Goal: Task Accomplishment & Management: Complete application form

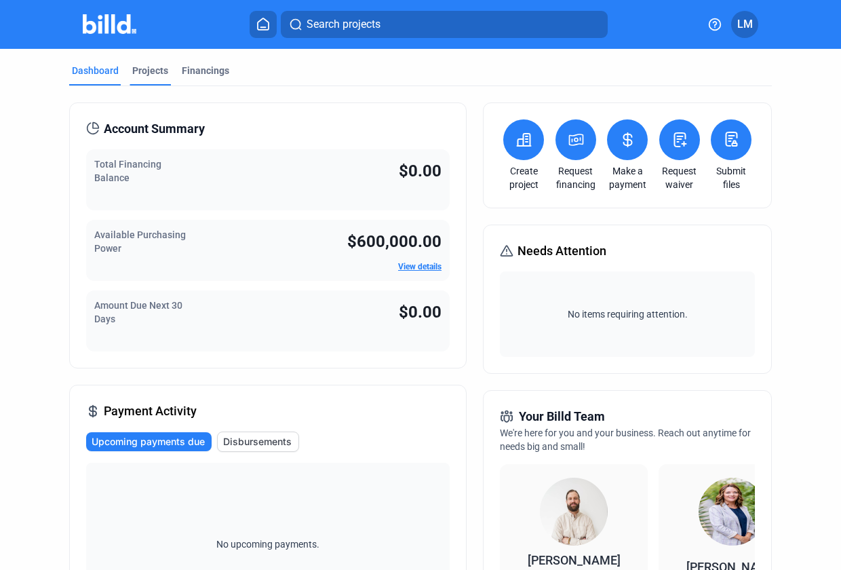
click at [142, 70] on div "Projects" at bounding box center [150, 71] width 36 height 14
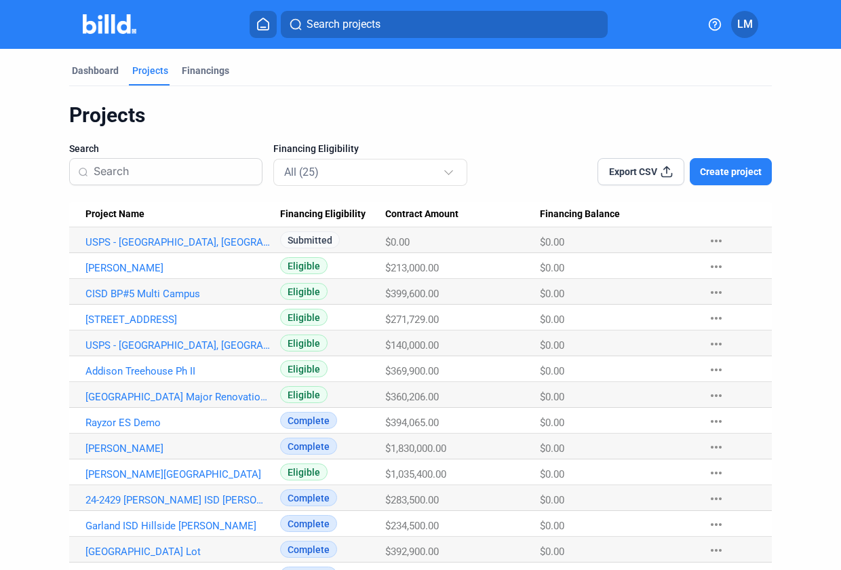
click at [733, 155] on div "Export CSV Create project" at bounding box center [631, 163] width 281 height 43
click at [741, 175] on span "Create project" at bounding box center [731, 172] width 62 height 14
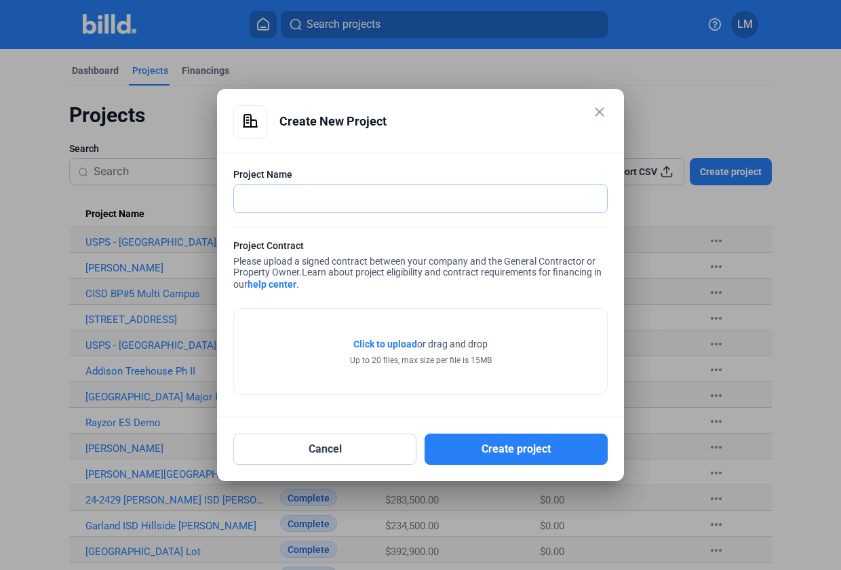
click at [408, 199] on input "text" at bounding box center [413, 198] width 358 height 28
type input "Lubbock Country Club Capital Improvements"
click at [375, 343] on span "Click to upload" at bounding box center [385, 343] width 64 height 11
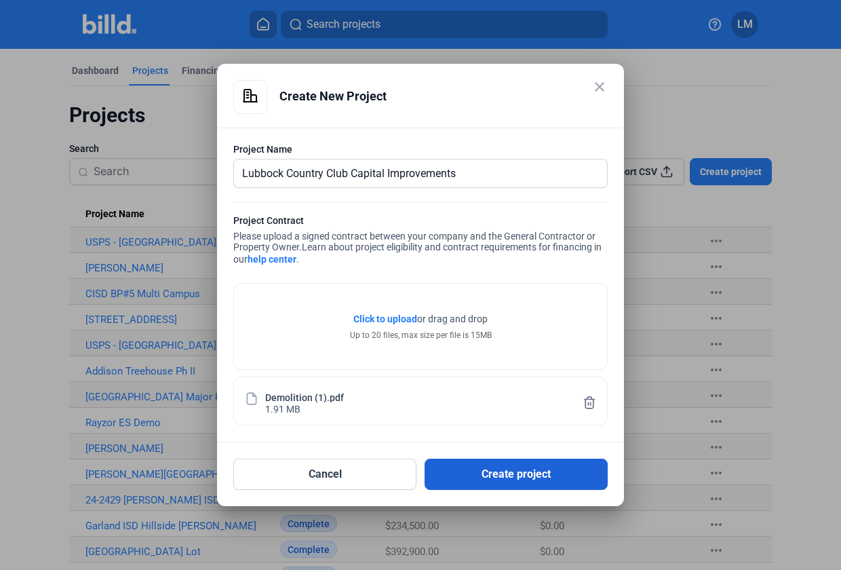
click at [471, 483] on button "Create project" at bounding box center [516, 473] width 183 height 31
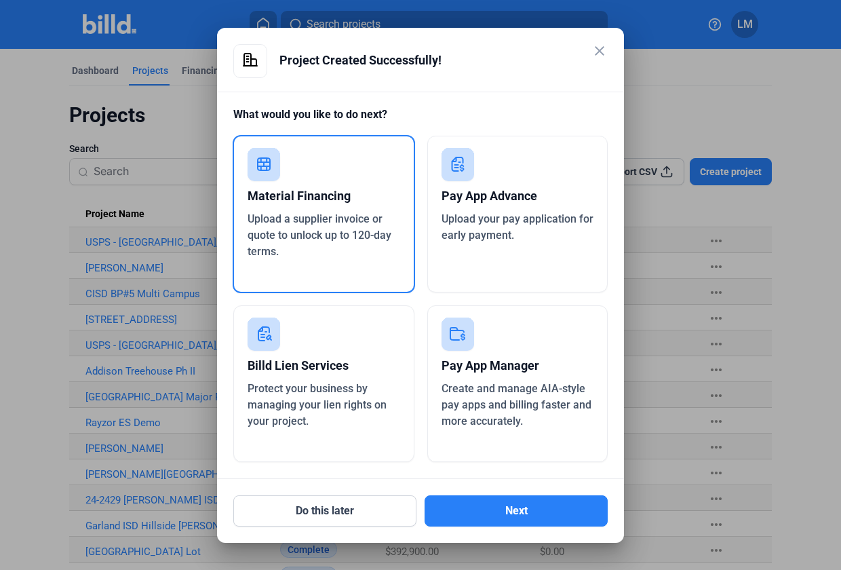
click at [551, 203] on div "Pay App Advance" at bounding box center [518, 196] width 153 height 30
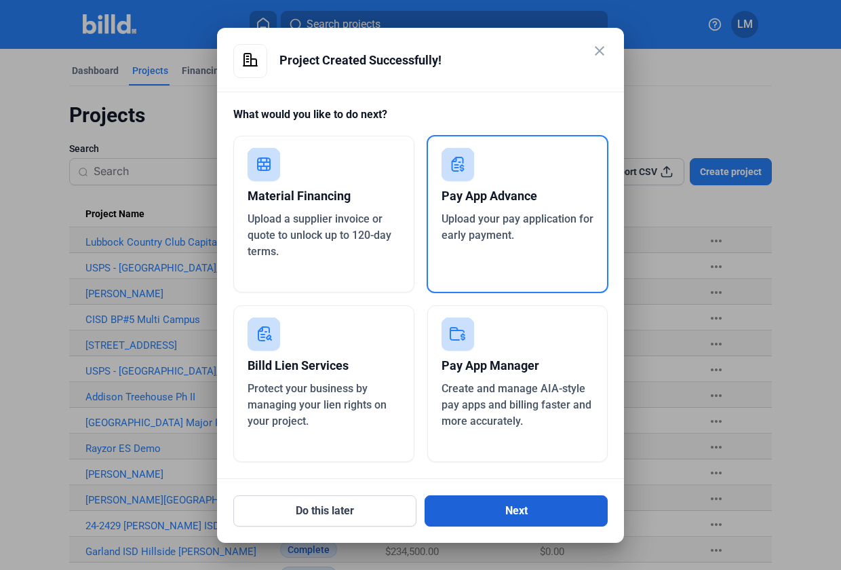
click at [550, 503] on button "Next" at bounding box center [516, 510] width 183 height 31
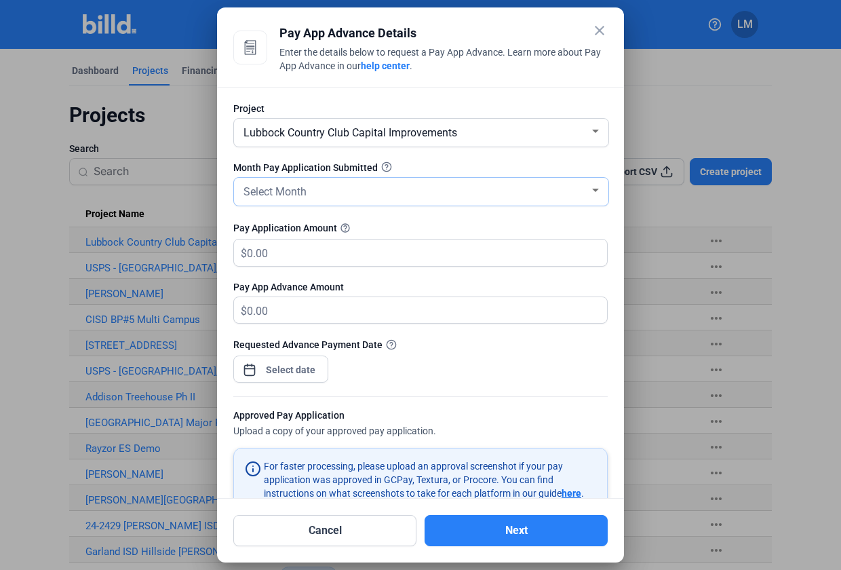
click at [421, 182] on div "Select Month" at bounding box center [415, 190] width 349 height 19
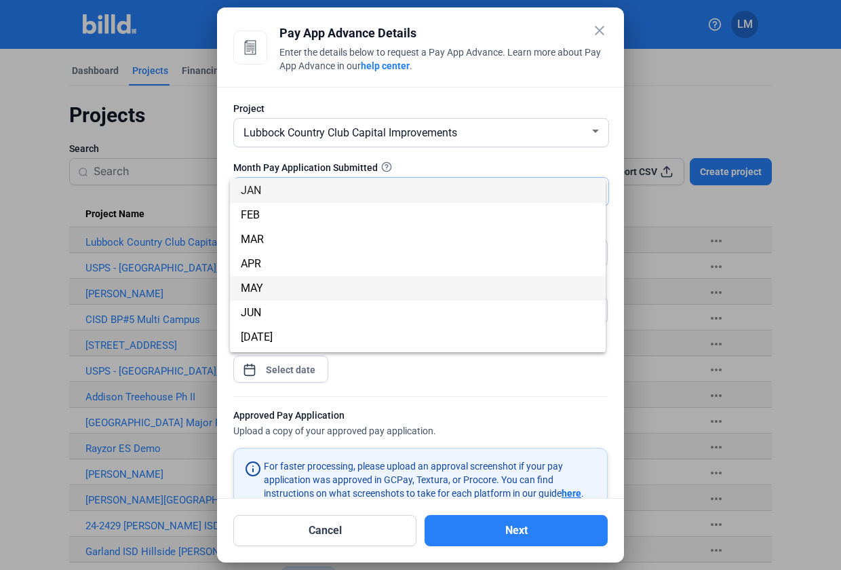
scroll to position [119, 0]
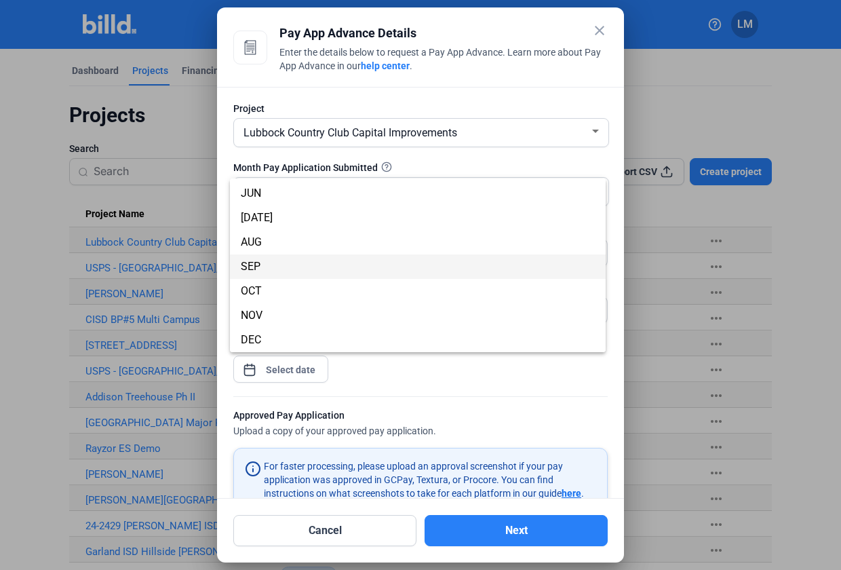
click at [275, 266] on span "SEP" at bounding box center [418, 266] width 354 height 24
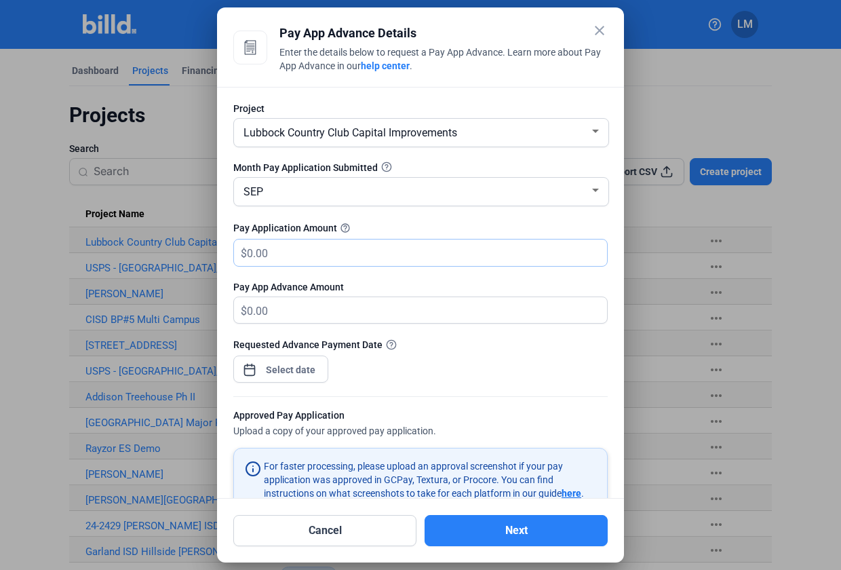
click at [318, 255] on input "text" at bounding box center [427, 252] width 360 height 26
click at [290, 254] on input "text" at bounding box center [427, 252] width 360 height 26
type input "23"
type input "23.00"
type input "235"
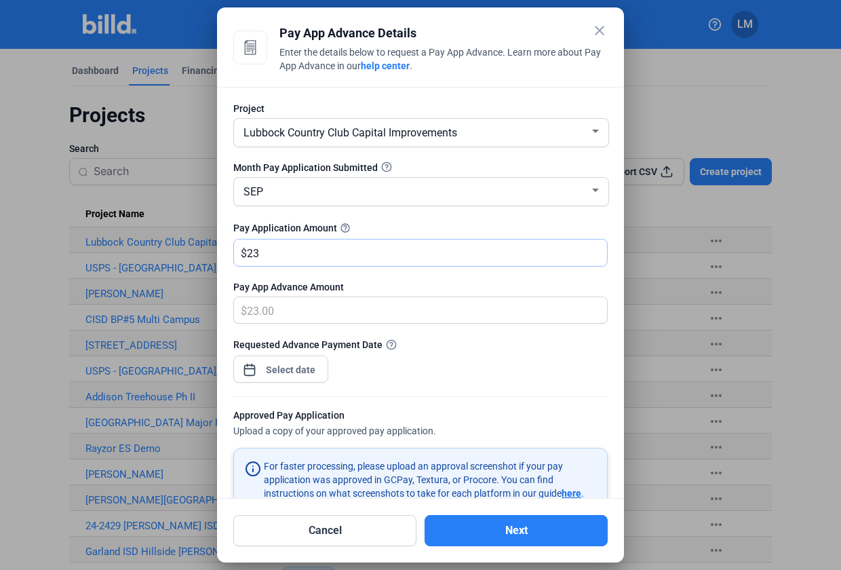
type input "235.00"
type input "2357"
type input "2,357.00"
type input "2,3571"
type input "23,571.00"
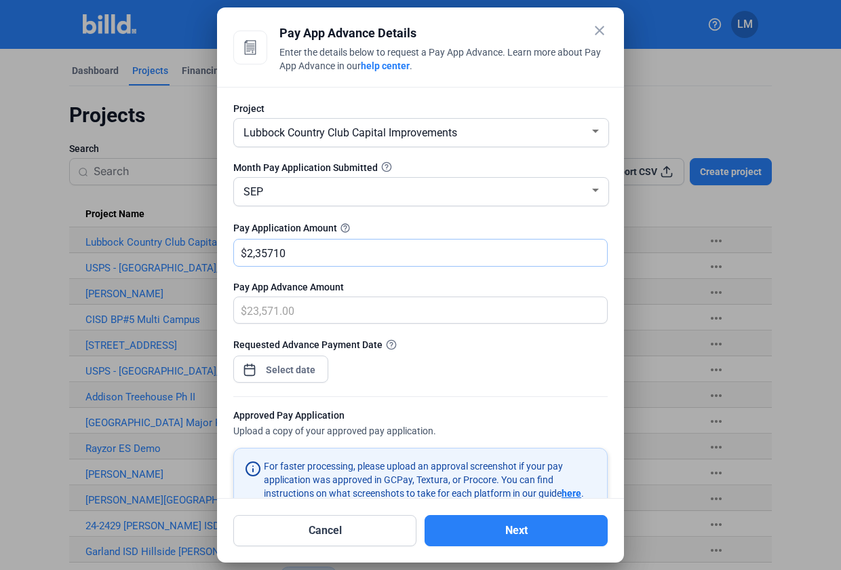
type input "235,710"
type input "235,710.00"
type input "235,710"
click at [305, 369] on div "close Pay App Advance Details Enter the details below to request a Pay App Adva…" at bounding box center [420, 285] width 841 height 570
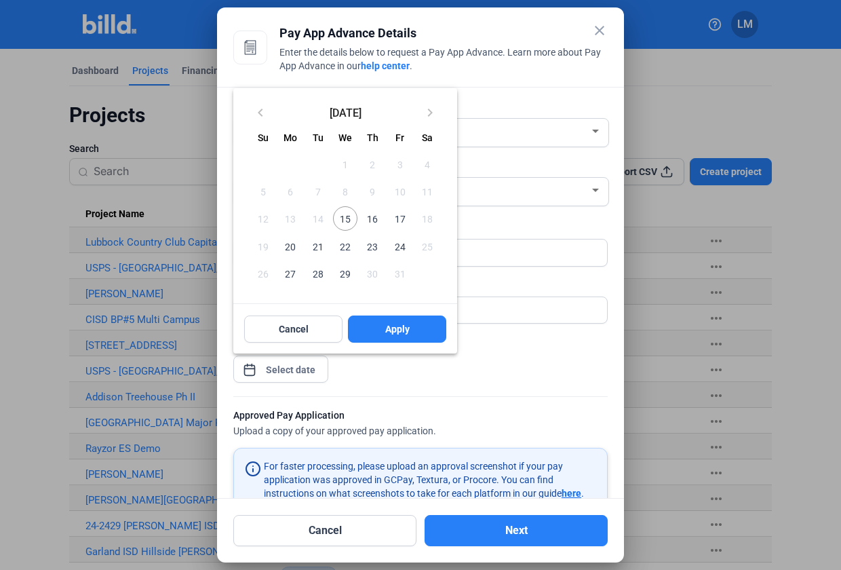
click at [343, 217] on span "15" at bounding box center [345, 218] width 24 height 24
click at [419, 324] on button "Apply" at bounding box center [397, 328] width 98 height 27
type input "[DATE]"
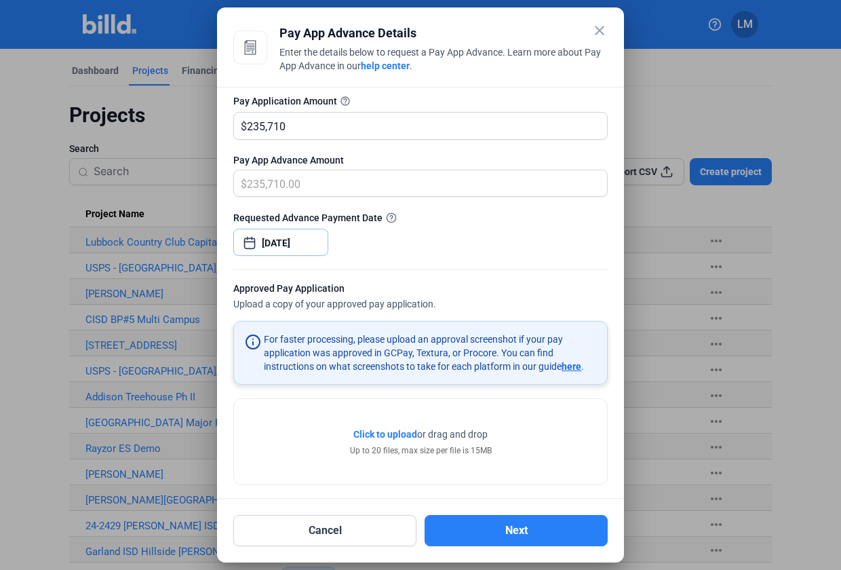
scroll to position [137, 0]
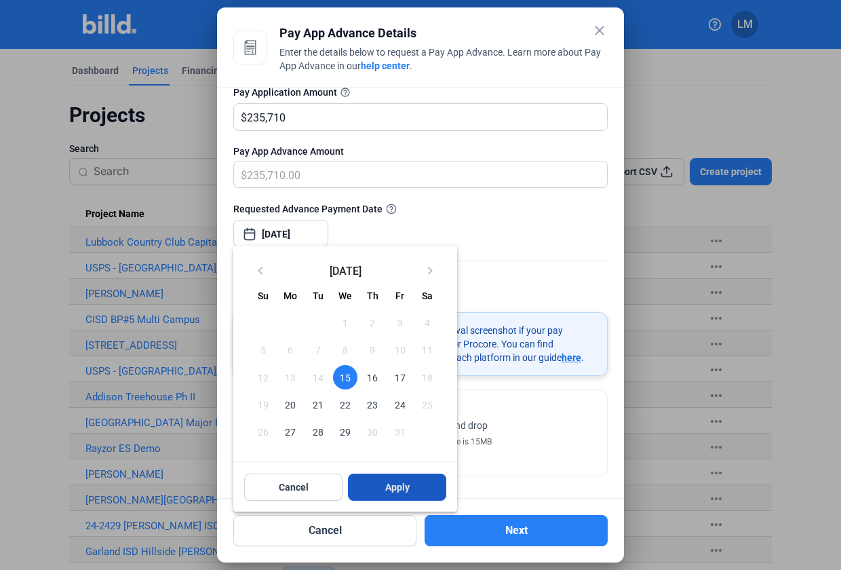
click at [439, 482] on button "Apply" at bounding box center [397, 486] width 98 height 27
click at [513, 409] on div at bounding box center [420, 285] width 841 height 570
click at [343, 373] on span "15" at bounding box center [345, 377] width 24 height 24
click at [497, 403] on div at bounding box center [420, 285] width 841 height 570
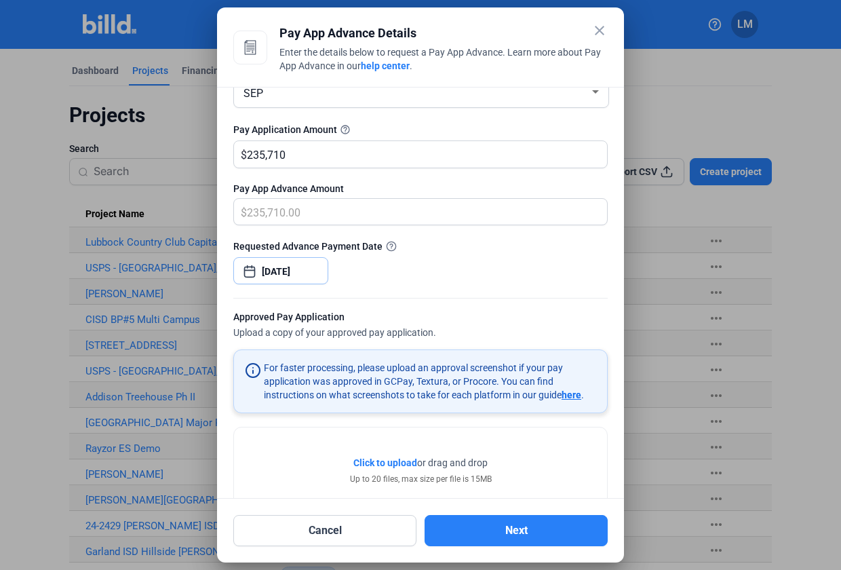
scroll to position [187, 0]
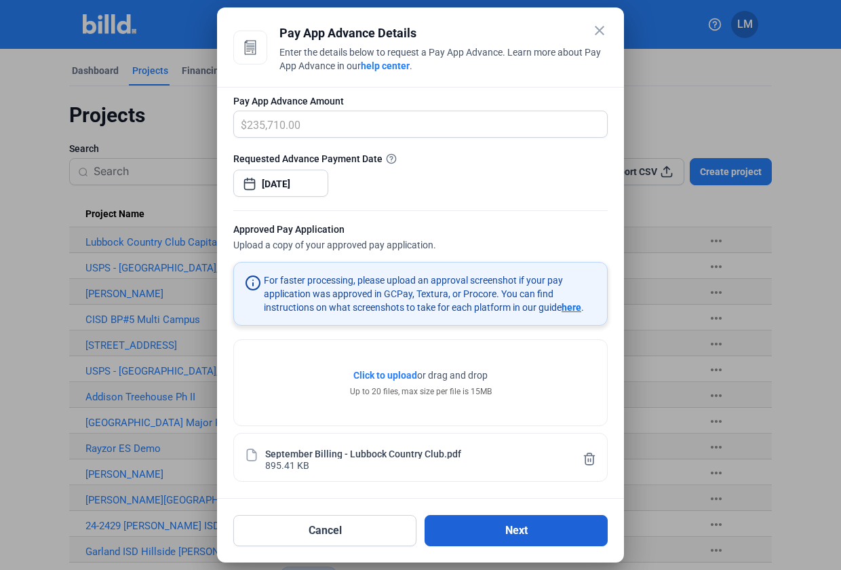
click at [528, 531] on button "Next" at bounding box center [516, 530] width 183 height 31
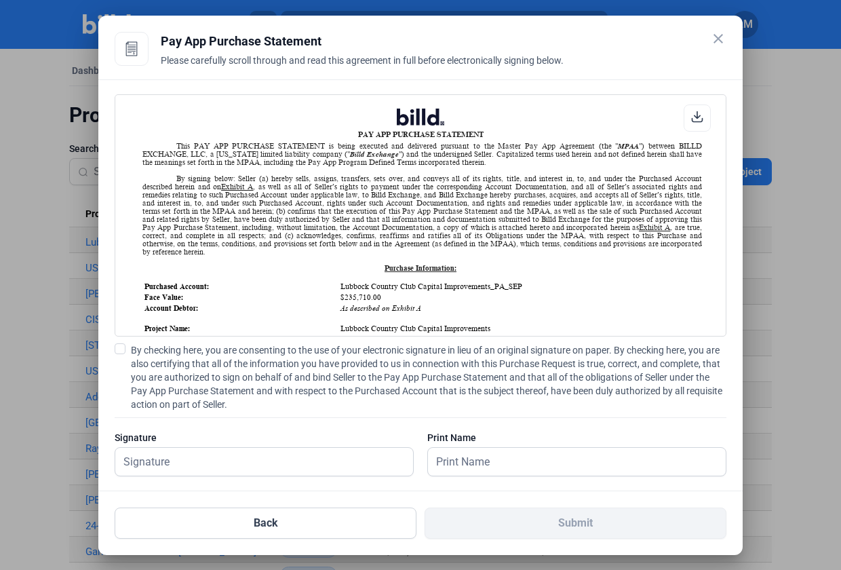
scroll to position [1, 0]
click at [117, 347] on span at bounding box center [120, 348] width 11 height 11
click at [0, 0] on input "By checking here, you are consenting to the use of your electronic signature in…" at bounding box center [0, 0] width 0 height 0
click at [218, 467] on input "text" at bounding box center [264, 462] width 298 height 28
type input "[PERSON_NAME]"
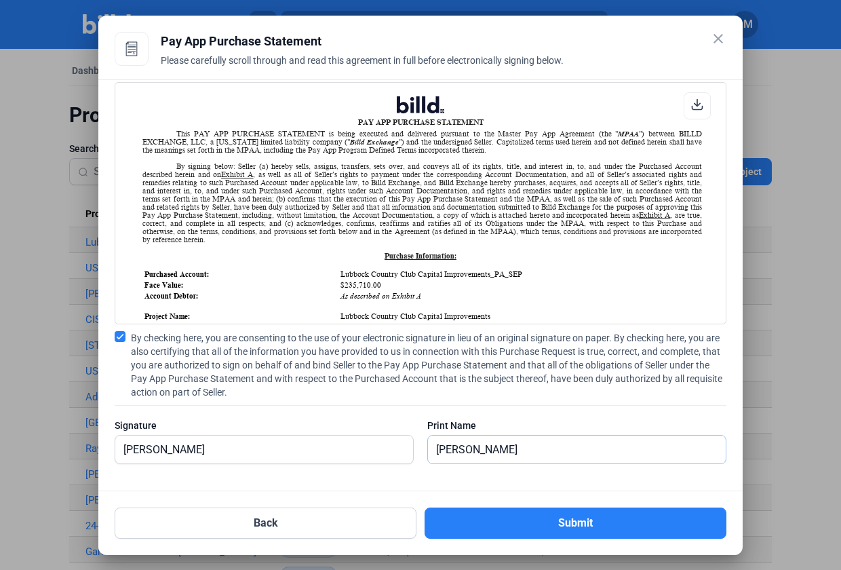
scroll to position [16, 0]
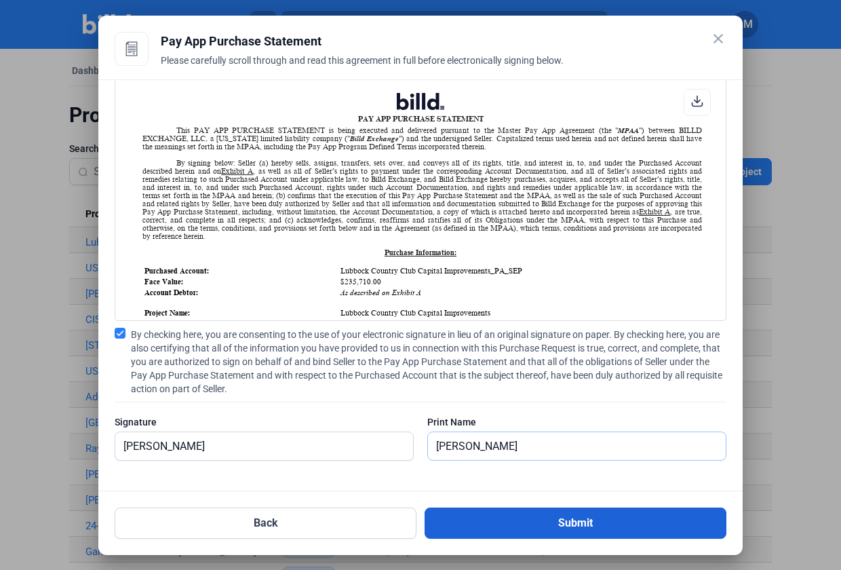
type input "[PERSON_NAME]"
click at [504, 528] on button "Submit" at bounding box center [576, 522] width 302 height 31
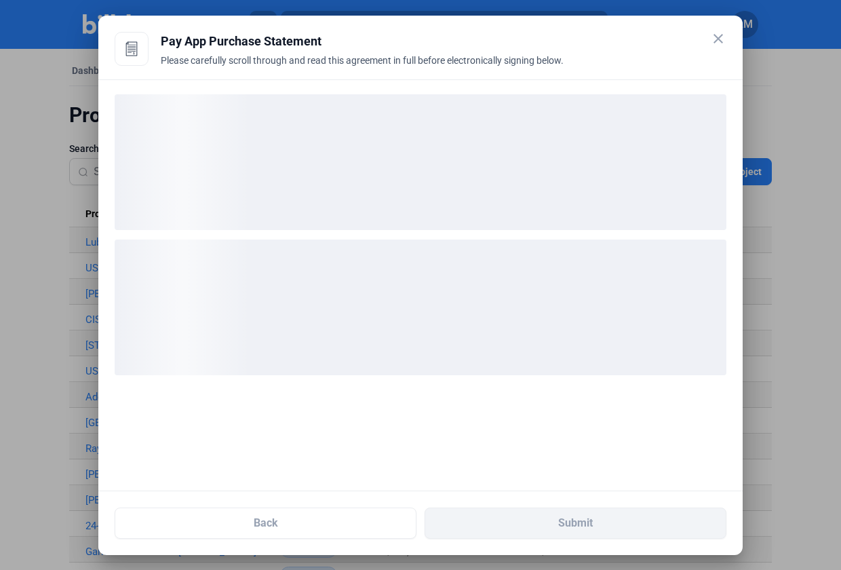
scroll to position [0, 0]
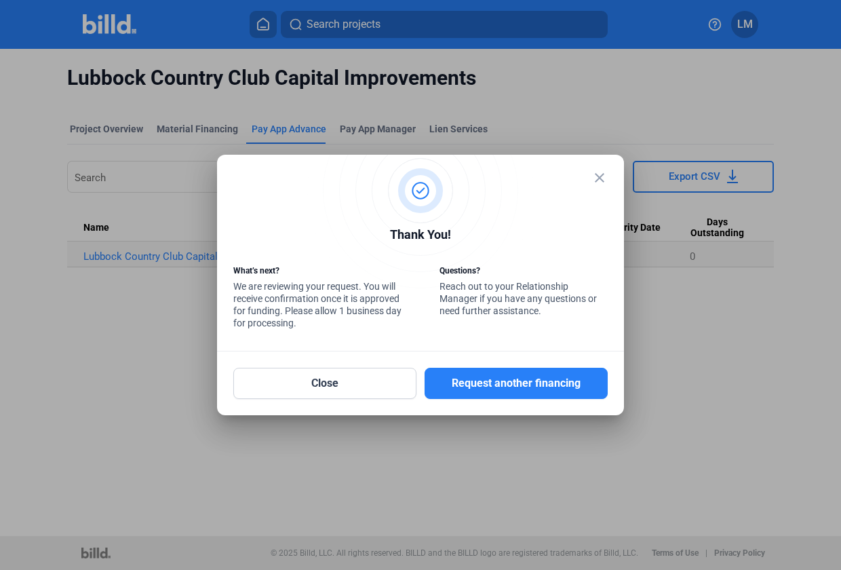
click at [599, 174] on mat-icon "close" at bounding box center [599, 178] width 16 height 16
